Goal: Transaction & Acquisition: Purchase product/service

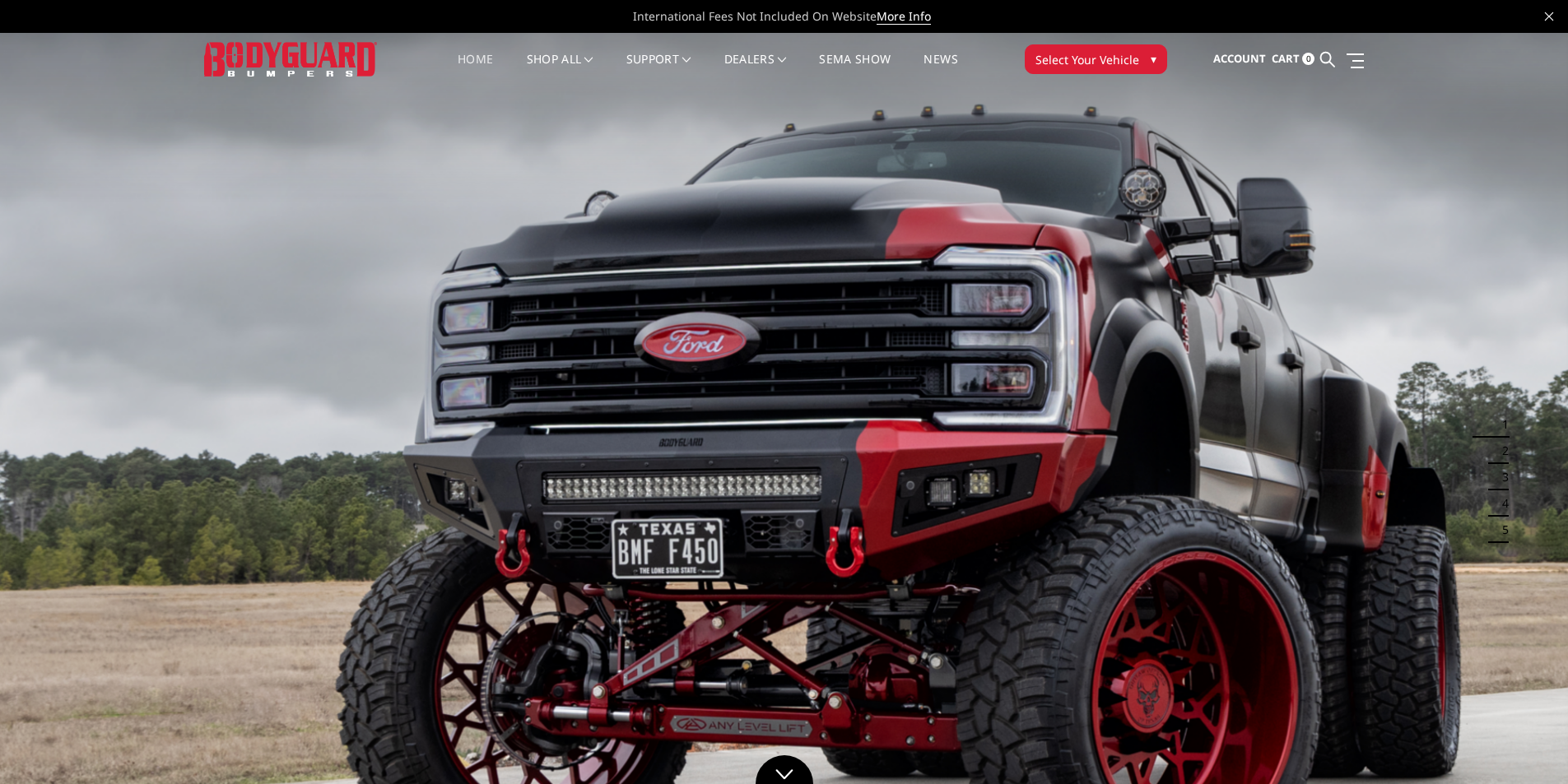
click at [1076, 73] on button "Select Your Vehicle ▾" at bounding box center [1096, 58] width 143 height 30
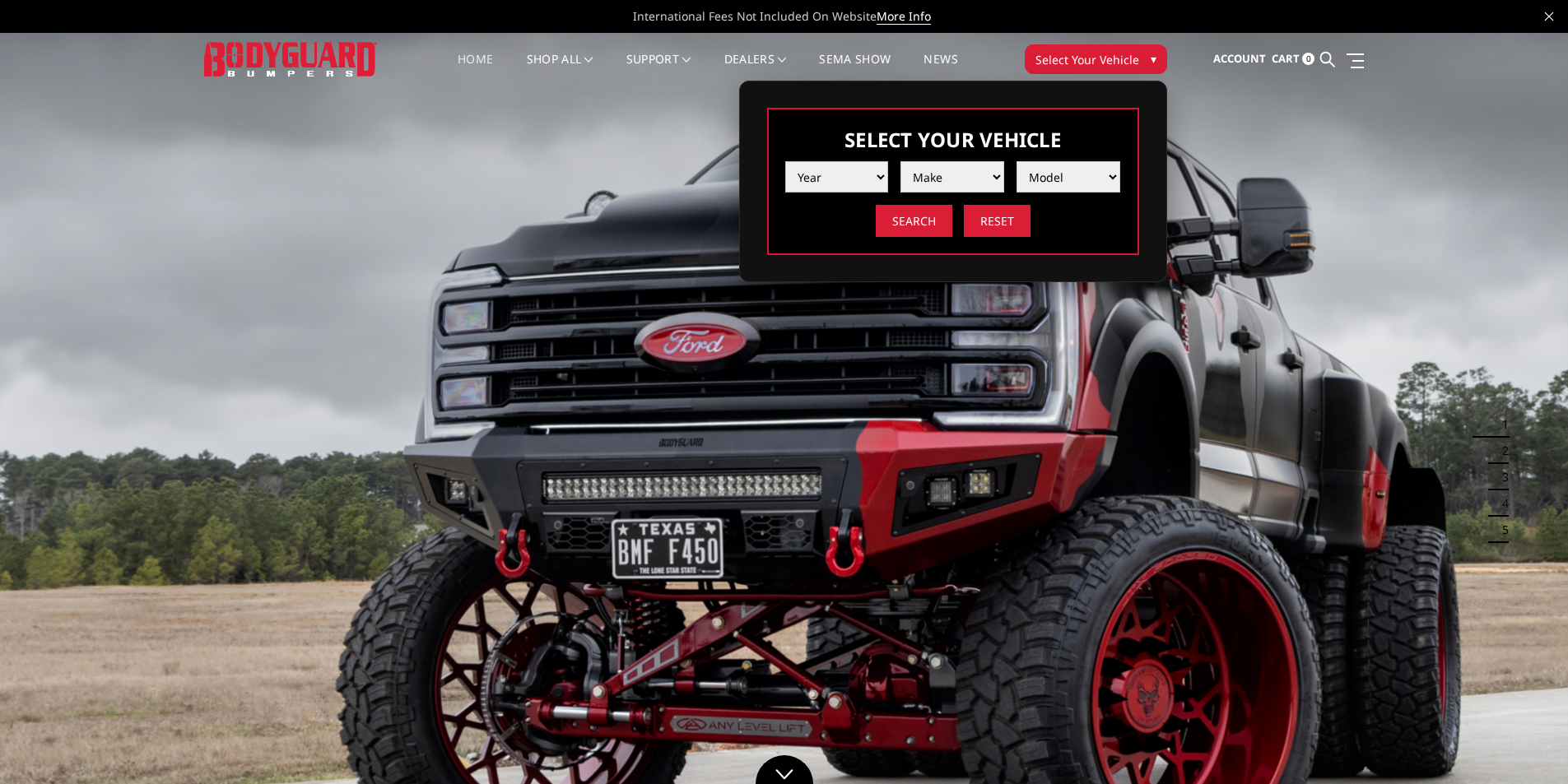
click at [880, 170] on select "Year 2025 2024 2023 2022 2021 2020 2019 2018 2017 2016 2015 2014 2013 2012 2011…" at bounding box center [837, 177] width 103 height 31
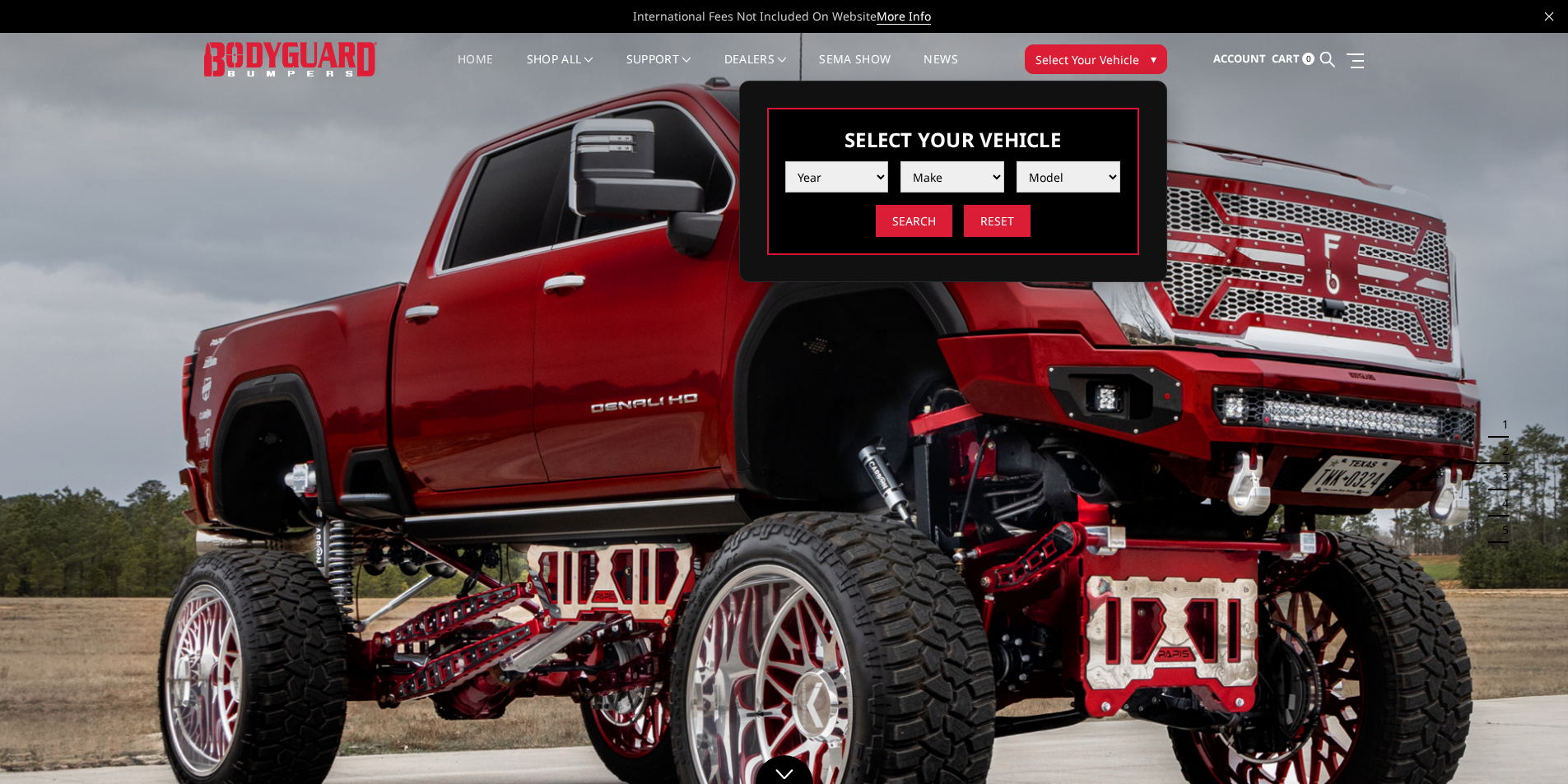
select select "yr_2008"
click at [785, 162] on select "Year 2025 2024 2023 2022 2021 2020 2019 2018 2017 2016 2015 2014 2013 2012 2011…" at bounding box center [837, 177] width 103 height 31
click at [1000, 164] on select "Make Chevrolet Ford GMC Ram Toyota" at bounding box center [952, 177] width 103 height 31
select select "mk_chevrolet"
click at [900, 162] on select "Make Chevrolet Ford GMC Ram Toyota" at bounding box center [952, 177] width 103 height 31
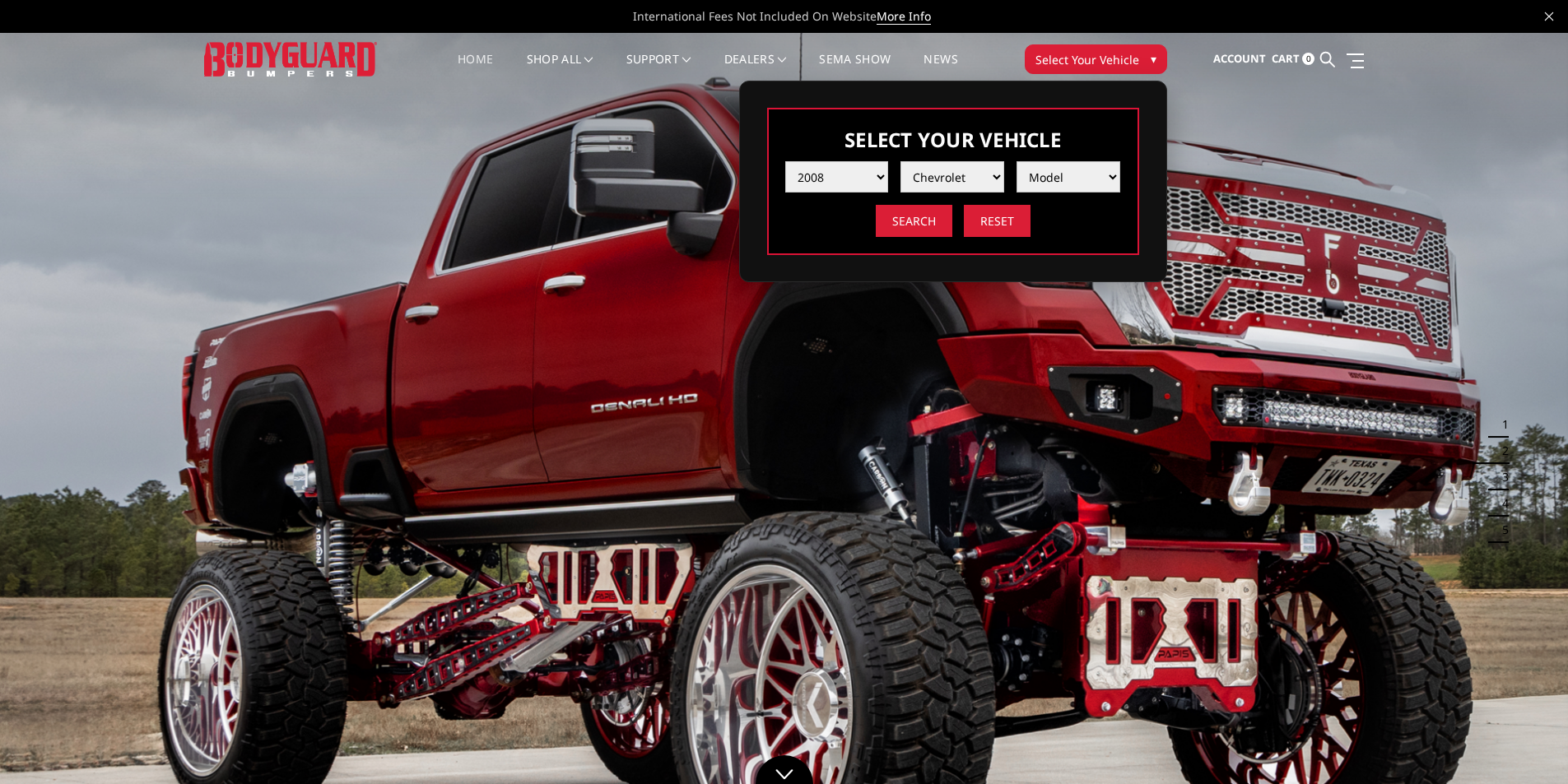
click at [1046, 181] on select "Model Silverado 1500 Silverado 2500 / 3500 Tahoe/Suburban 1500" at bounding box center [1068, 177] width 103 height 31
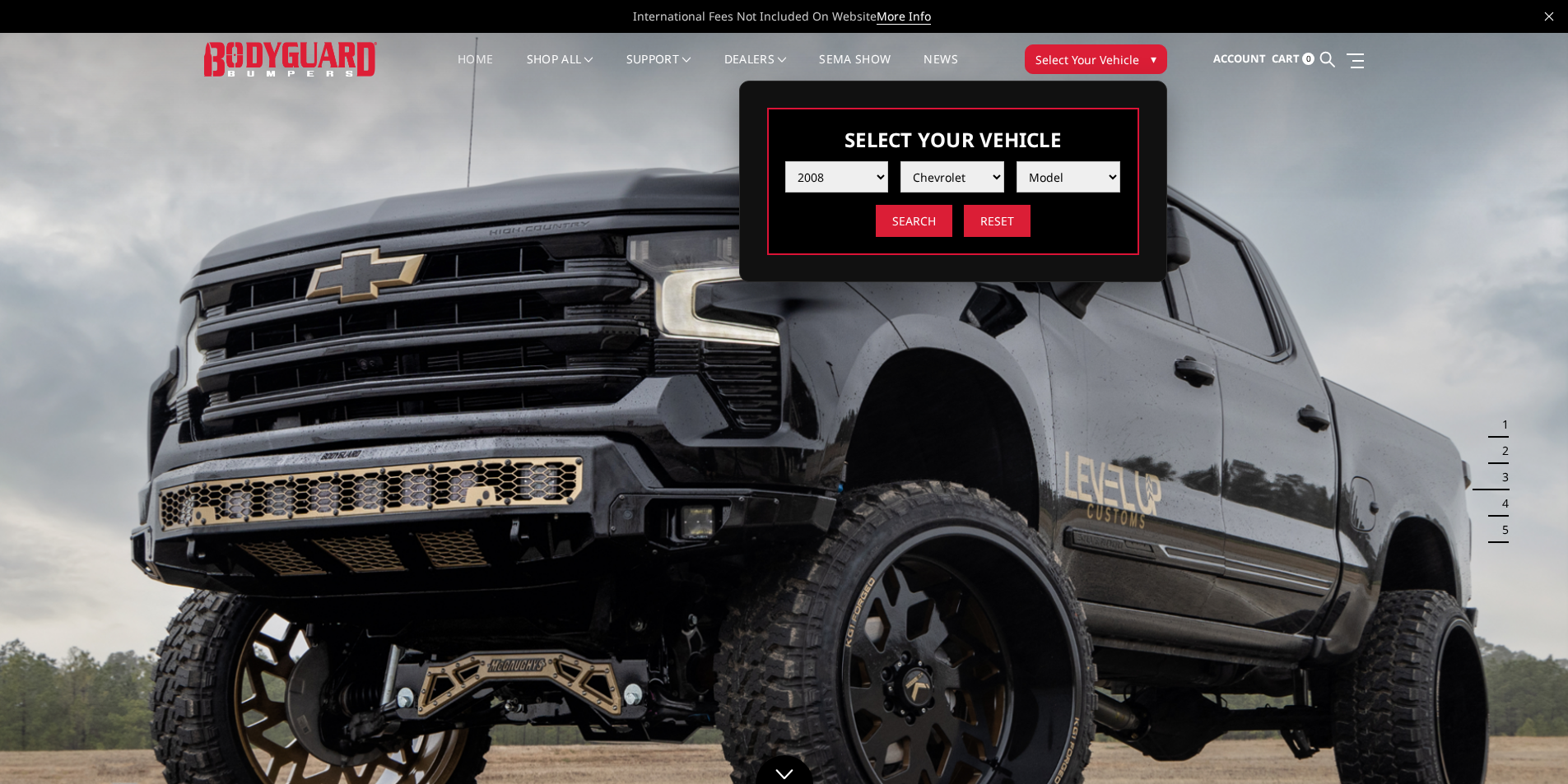
select select "md_silverado-2500-3500"
click at [1017, 162] on select "Model Silverado 1500 Silverado 2500 / 3500 Tahoe/Suburban 1500" at bounding box center [1068, 177] width 103 height 31
click at [928, 217] on input "Search" at bounding box center [914, 221] width 76 height 32
